Goal: Task Accomplishment & Management: Complete application form

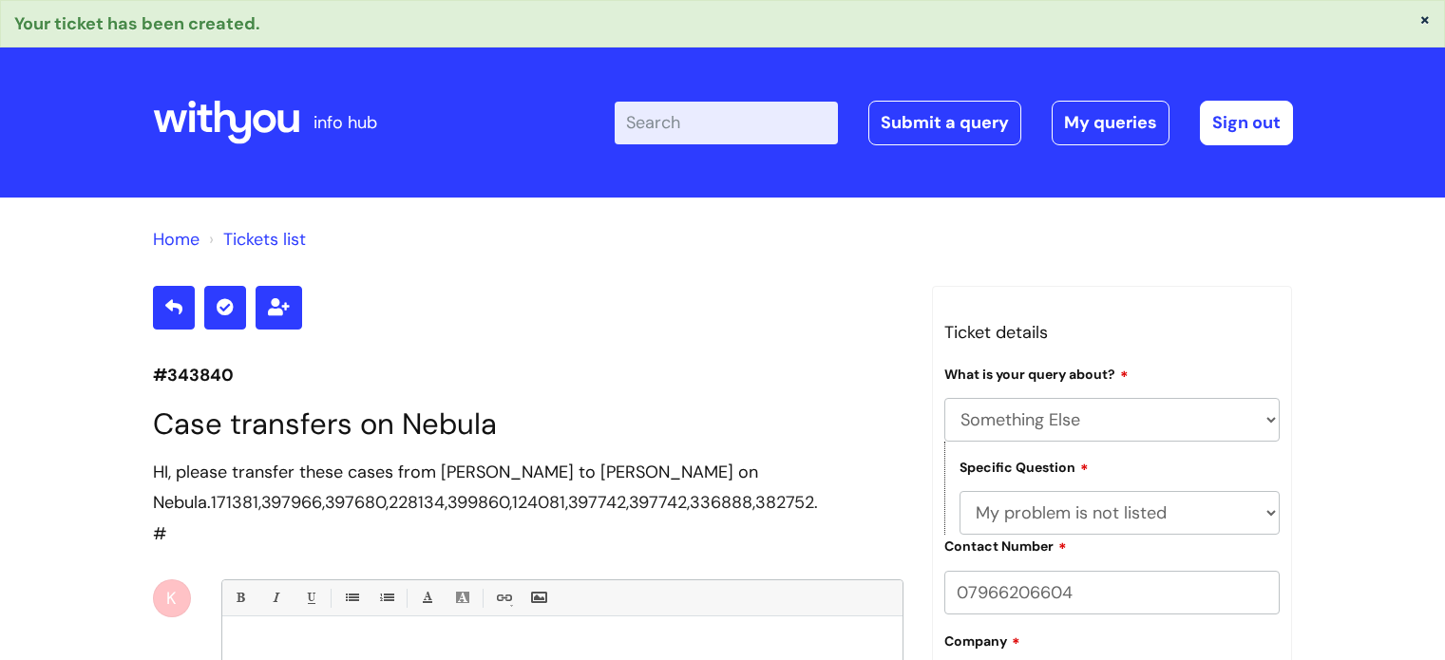
select select "Something Else"
select select "My problem is not listed"
drag, startPoint x: 0, startPoint y: 0, endPoint x: 939, endPoint y: 113, distance: 945.4
click at [939, 113] on link "Submit a query" at bounding box center [944, 123] width 153 height 44
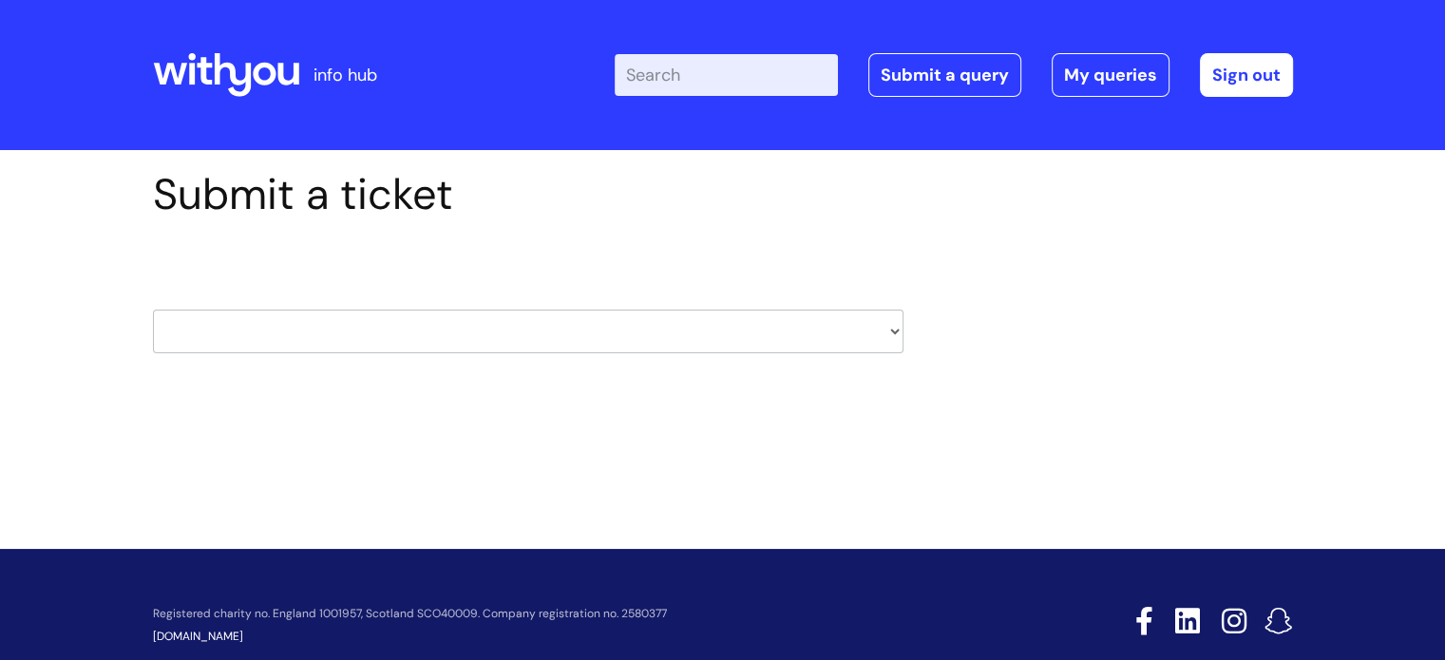
click at [463, 334] on select "HR / People IT and Support Clinical Drug Alerts Finance Accounts Data Support T…" at bounding box center [528, 332] width 750 height 44
select select "it_and_support"
click at [153, 310] on select "HR / People IT and Support Clinical Drug Alerts Finance Accounts Data Support T…" at bounding box center [528, 332] width 750 height 44
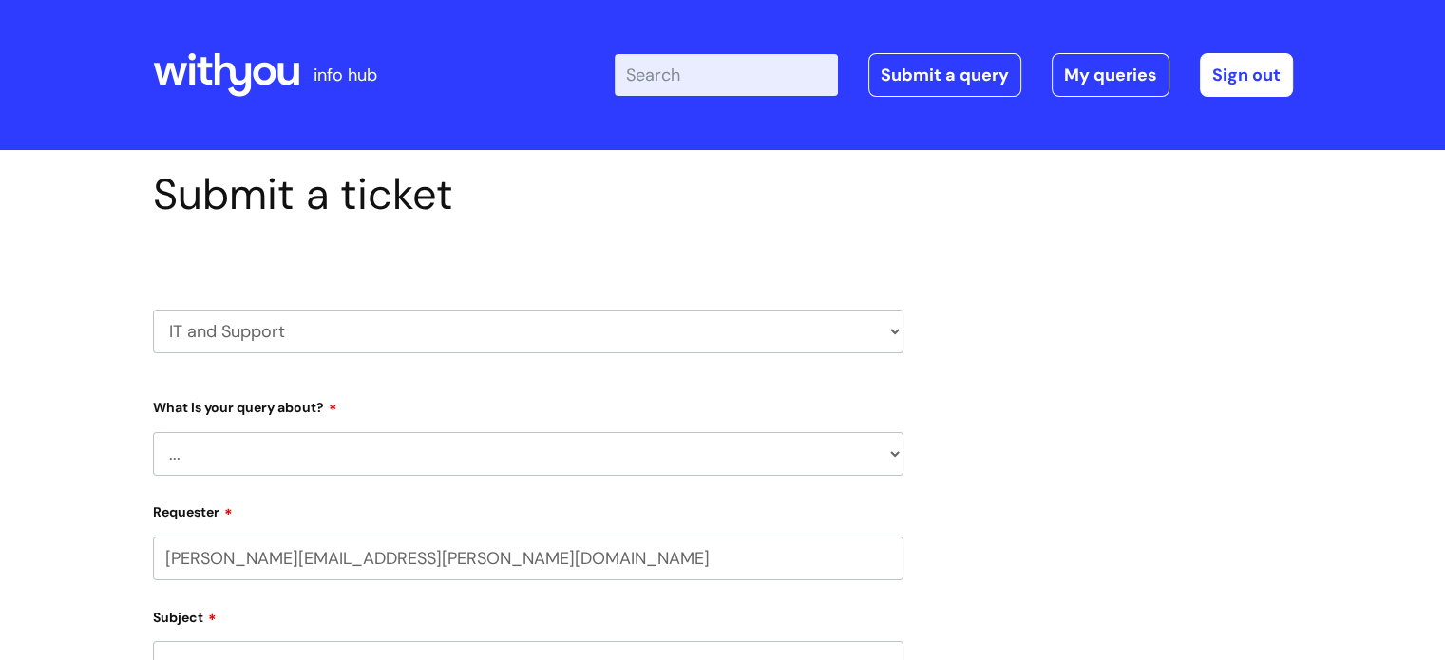
select select "80004286540"
click at [295, 447] on select "... Mobile Phone Reset & MFA Accounts, Starters and Leavers IT Hardware issue I…" at bounding box center [528, 454] width 750 height 44
select select "System/software"
click at [153, 432] on select "... Mobile Phone Reset & MFA Accounts, Starters and Leavers IT Hardware issue I…" at bounding box center [528, 454] width 750 height 44
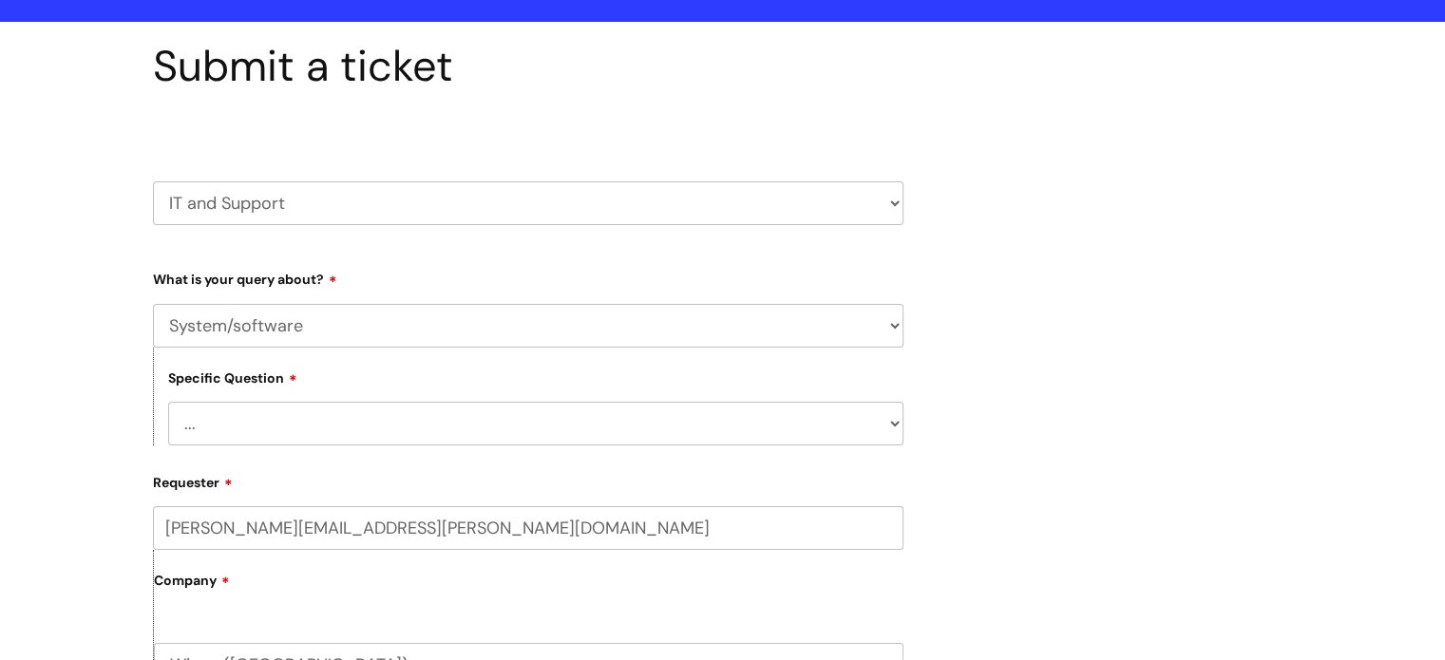
scroll to position [285, 0]
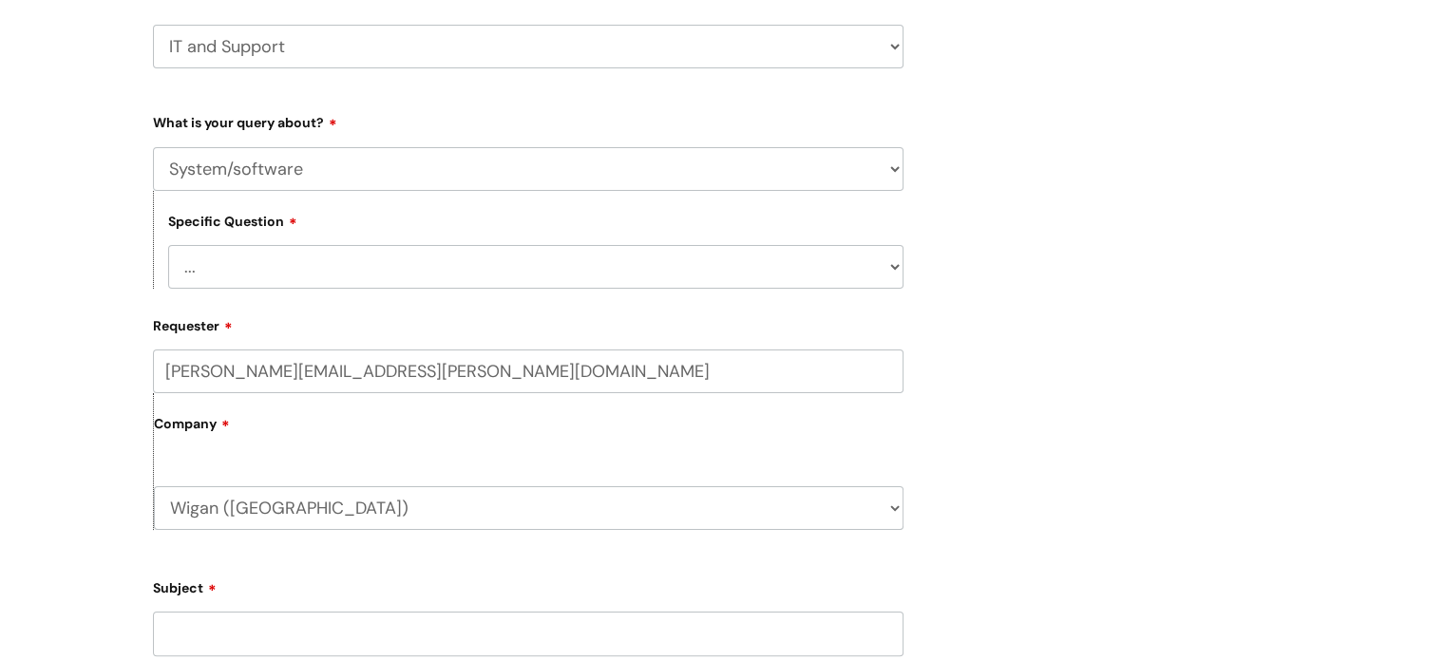
click at [319, 262] on select "... Halo PCMIS Iaptus NHS Email CJSM Email Mitel Another System Google (Workspa…" at bounding box center [535, 267] width 735 height 44
click at [285, 257] on select "... Halo PCMIS Iaptus NHS Email CJSM Email Mitel Another System Google (Workspa…" at bounding box center [535, 267] width 735 height 44
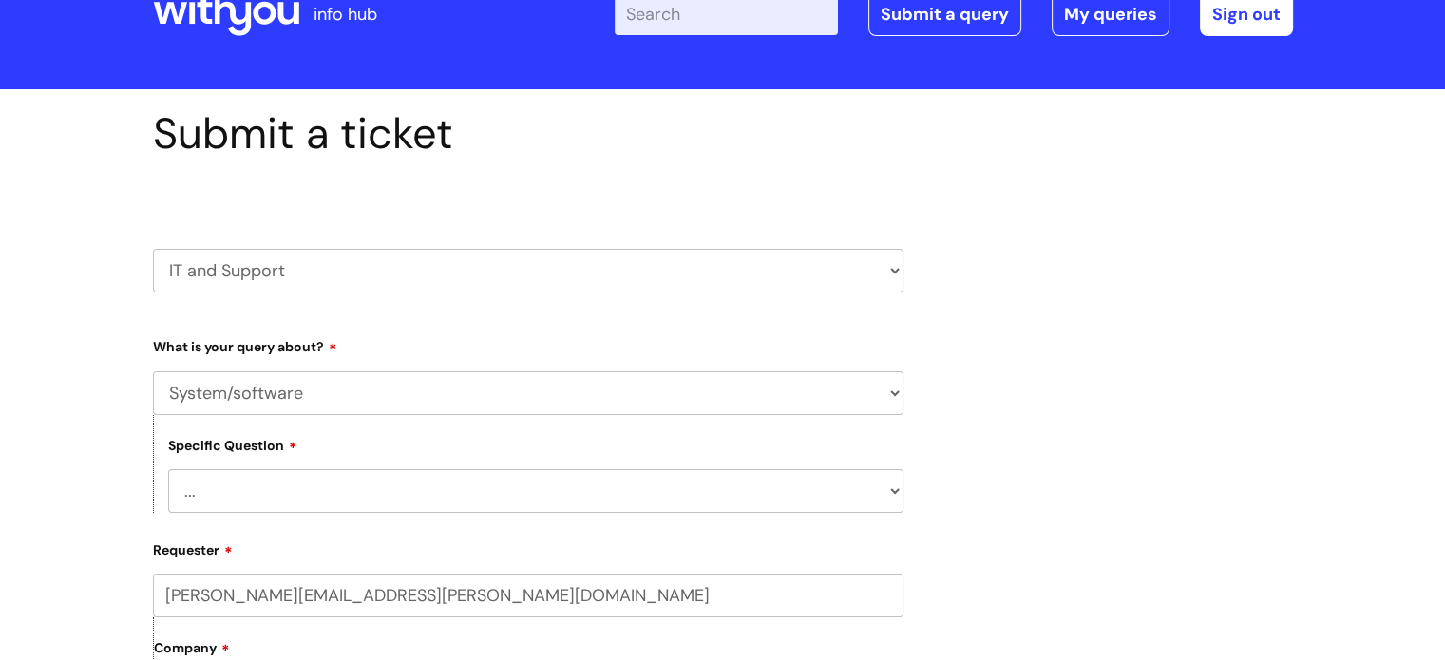
scroll to position [0, 0]
